Goal: Register for event/course

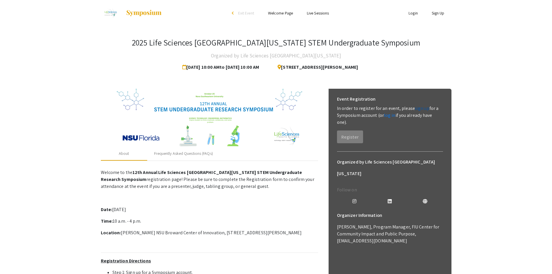
click at [421, 110] on link "sign up" at bounding box center [422, 108] width 14 height 6
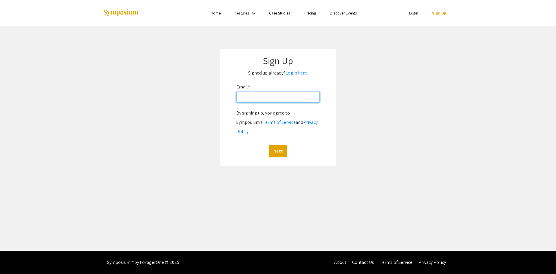
click at [261, 96] on input "Email: *" at bounding box center [278, 97] width 83 height 11
type input "[EMAIL_ADDRESS][DOMAIN_NAME]"
click at [279, 145] on button "Next" at bounding box center [278, 151] width 18 height 12
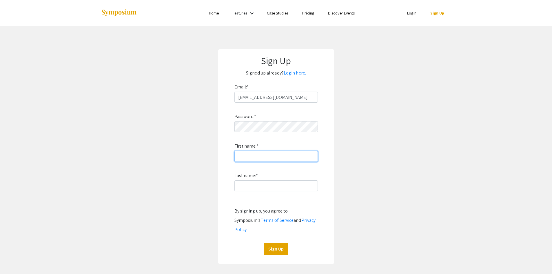
click at [262, 160] on input "First name: *" at bounding box center [275, 156] width 83 height 11
type input "[PERSON_NAME]"
click at [380, 131] on app-signup "Sign Up Signed up already? Login here. Email: * [EMAIL_ADDRESS][DOMAIN_NAME] Pa…" at bounding box center [276, 156] width 552 height 214
click at [276, 243] on button "Sign Up" at bounding box center [276, 249] width 24 height 12
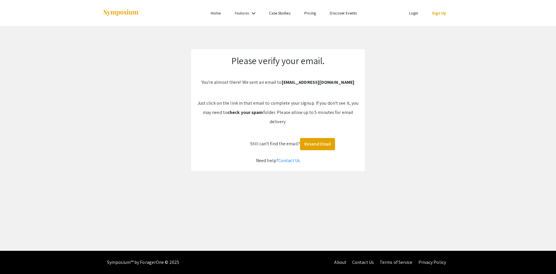
click at [413, 15] on link "Login" at bounding box center [414, 12] width 9 height 5
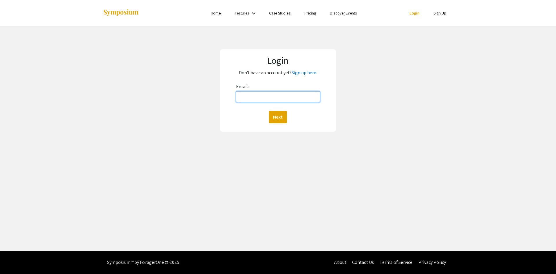
click at [262, 99] on input "Email:" at bounding box center [278, 96] width 84 height 11
type input "[EMAIL_ADDRESS][DOMAIN_NAME]"
click at [278, 117] on button "Next" at bounding box center [278, 117] width 18 height 12
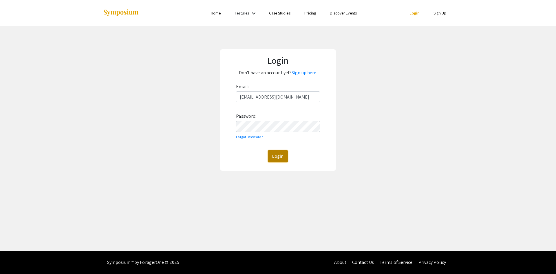
drag, startPoint x: 279, startPoint y: 157, endPoint x: 283, endPoint y: 154, distance: 4.9
click at [280, 157] on button "Login" at bounding box center [278, 156] width 20 height 12
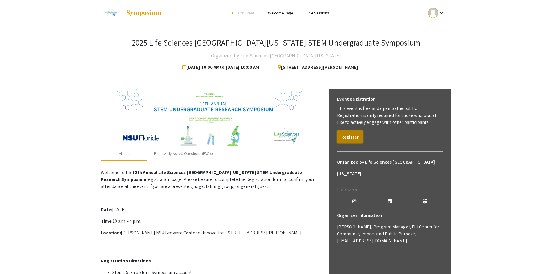
click at [350, 134] on button "Register" at bounding box center [350, 136] width 26 height 13
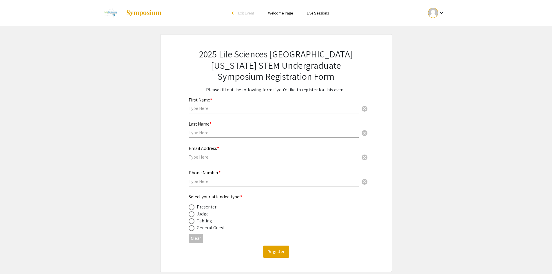
click at [220, 110] on input "text" at bounding box center [274, 108] width 170 height 6
click at [210, 109] on input "text" at bounding box center [274, 108] width 170 height 6
type input "[PERSON_NAME]"
click at [210, 134] on input "text" at bounding box center [274, 133] width 170 height 6
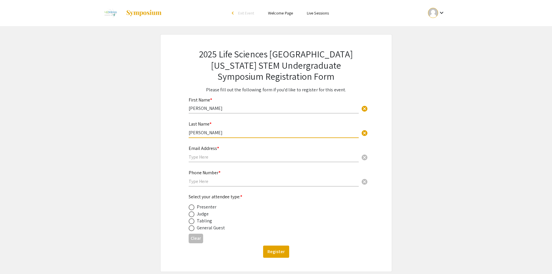
type input "[PERSON_NAME]"
click at [213, 157] on input "text" at bounding box center [274, 157] width 170 height 6
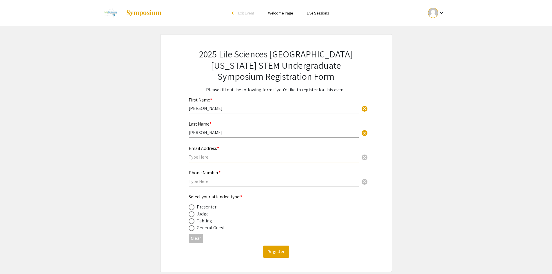
click at [201, 159] on input "text" at bounding box center [274, 157] width 170 height 6
type input "[EMAIL_ADDRESS][DOMAIN_NAME]"
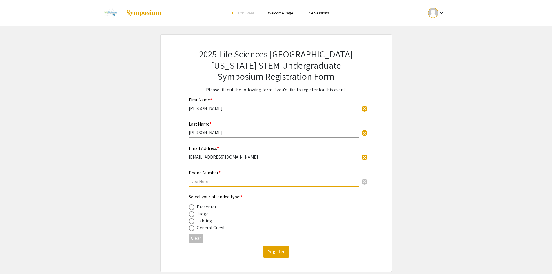
click at [202, 181] on input "text" at bounding box center [274, 181] width 170 height 6
type input "9542622871"
click at [192, 214] on span at bounding box center [192, 214] width 6 height 6
click at [192, 214] on input "radio" at bounding box center [192, 214] width 6 height 6
radio input "true"
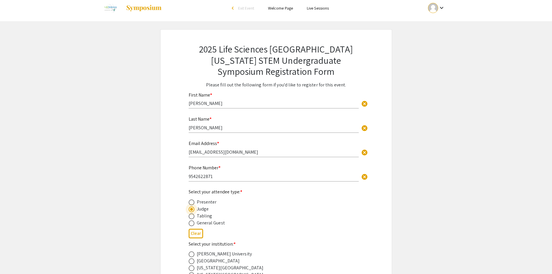
scroll to position [145, 0]
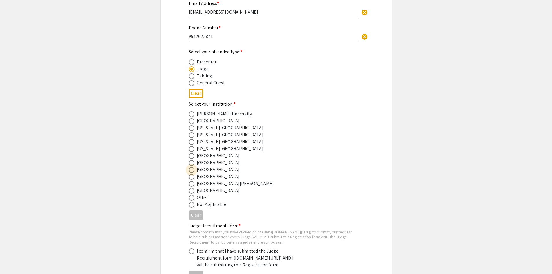
click at [193, 170] on span at bounding box center [192, 170] width 6 height 6
click at [193, 170] on input "radio" at bounding box center [192, 170] width 6 height 6
radio input "true"
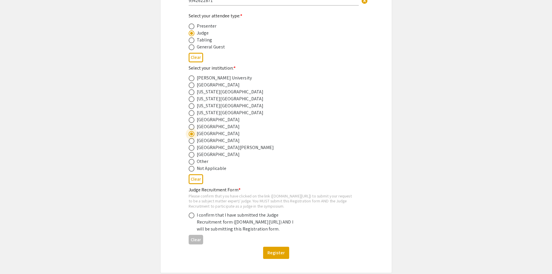
scroll to position [230, 0]
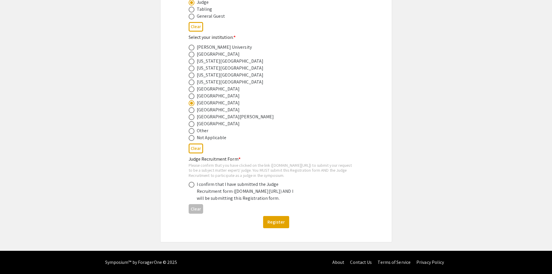
drag, startPoint x: 295, startPoint y: 192, endPoint x: 207, endPoint y: 185, distance: 89.0
click at [198, 185] on div "I confirm that I have submitted the Judge Recruitment form ([DOMAIN_NAME][URL])…" at bounding box center [247, 191] width 101 height 21
copy div "[DOMAIN_NAME][URL]"
click at [191, 182] on span at bounding box center [192, 185] width 6 height 6
click at [191, 182] on input "radio" at bounding box center [192, 185] width 6 height 6
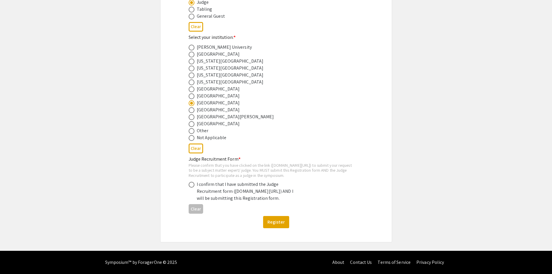
radio input "true"
drag, startPoint x: 282, startPoint y: 222, endPoint x: 287, endPoint y: 217, distance: 6.8
click at [282, 222] on button "Register" at bounding box center [276, 222] width 26 height 12
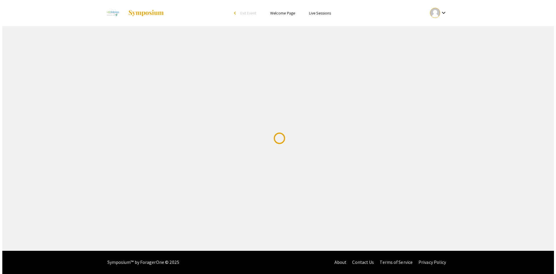
scroll to position [0, 0]
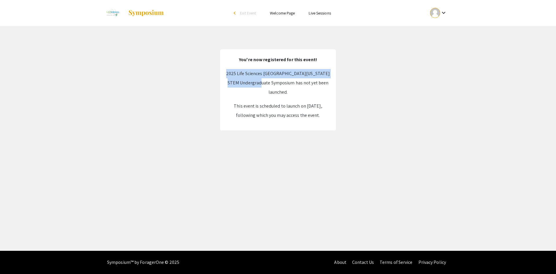
drag, startPoint x: 241, startPoint y: 73, endPoint x: 288, endPoint y: 83, distance: 47.6
click at [288, 83] on p "2025 Life Sciences [GEOGRAPHIC_DATA][US_STATE] STEM Undergraduate Symposium has…" at bounding box center [278, 83] width 104 height 28
copy p "2025 Life Sciences [GEOGRAPHIC_DATA][US_STATE] STEM Undergraduate Symposium"
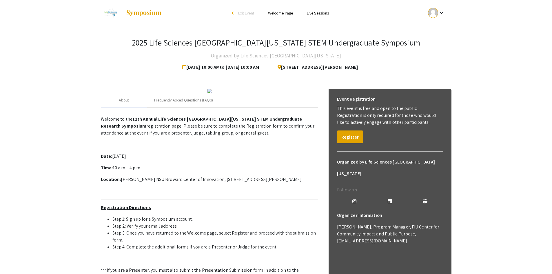
click at [207, 93] on img at bounding box center [209, 91] width 5 height 5
click at [212, 93] on img at bounding box center [209, 91] width 5 height 5
